Goal: Task Accomplishment & Management: Use online tool/utility

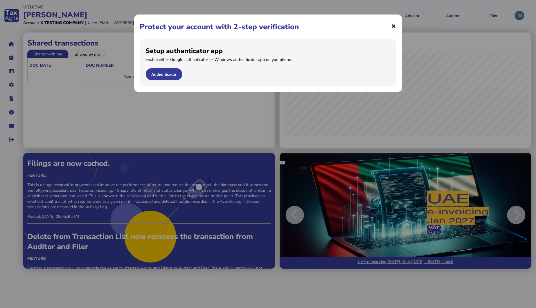
click at [393, 24] on span "×" at bounding box center [394, 25] width 5 height 11
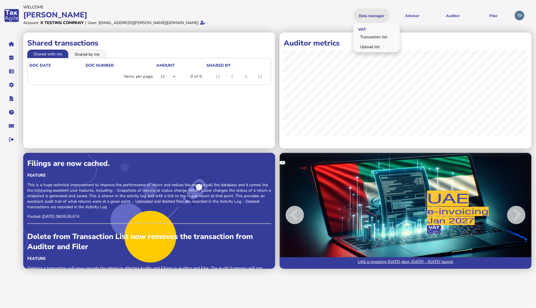
click at [386, 15] on button "Data manager" at bounding box center [371, 15] width 37 height 14
drag, startPoint x: 376, startPoint y: 46, endPoint x: 369, endPoint y: 51, distance: 7.8
click at [376, 46] on link "Upload list" at bounding box center [376, 46] width 45 height 9
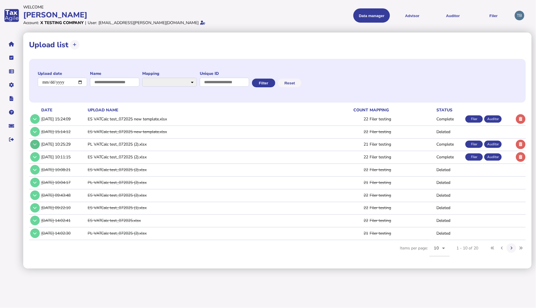
click at [37, 143] on button at bounding box center [35, 145] width 10 height 10
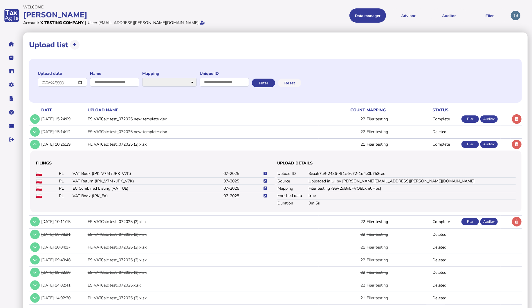
click at [265, 181] on icon at bounding box center [265, 182] width 3 height 4
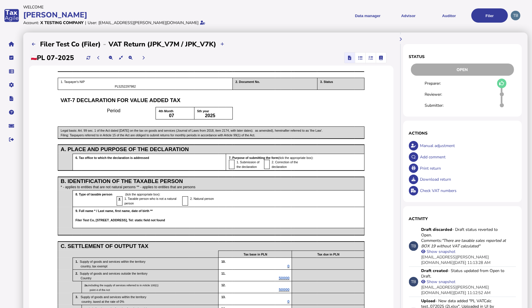
click at [359, 58] on icon "button" at bounding box center [360, 58] width 4 height 0
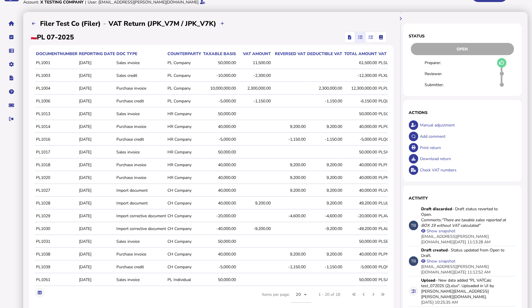
scroll to position [32, 0]
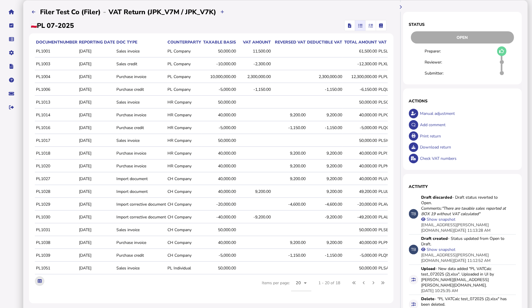
click at [41, 283] on icon at bounding box center [40, 282] width 4 height 4
click at [373, 27] on span "button" at bounding box center [371, 25] width 10 height 10
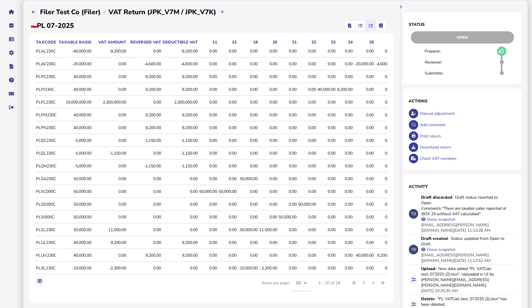
click at [381, 26] on icon "button" at bounding box center [381, 26] width 4 height 0
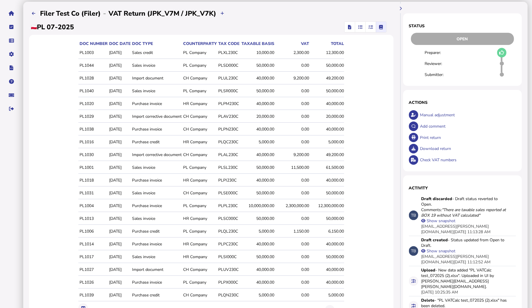
scroll to position [0, 0]
